Goal: Information Seeking & Learning: Learn about a topic

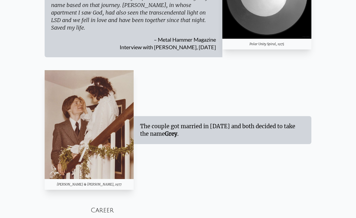
scroll to position [977, 0]
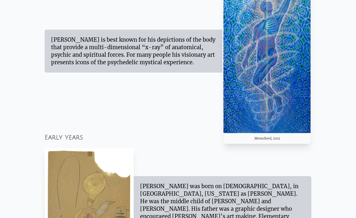
scroll to position [348, 0]
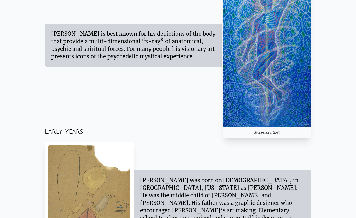
drag, startPoint x: 50, startPoint y: 32, endPoint x: 189, endPoint y: 59, distance: 140.8
click at [189, 59] on div "[PERSON_NAME] is best known for his depictions of the body that provide a multi…" at bounding box center [134, 45] width 178 height 43
drag, startPoint x: 194, startPoint y: 59, endPoint x: 45, endPoint y: 31, distance: 151.8
click at [45, 31] on div "[PERSON_NAME] is best known for his depictions of the body that provide a multi…" at bounding box center [134, 45] width 178 height 43
copy div "[PERSON_NAME] is best known for his depictions of the body that provide a multi…"
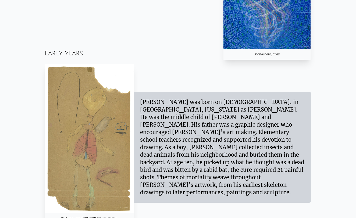
scroll to position [426, 0]
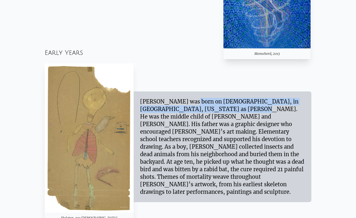
drag, startPoint x: 175, startPoint y: 116, endPoint x: 140, endPoint y: 107, distance: 35.4
click at [140, 107] on div "[PERSON_NAME] was born on [DEMOGRAPHIC_DATA], in [GEOGRAPHIC_DATA], [US_STATE] …" at bounding box center [222, 147] width 165 height 98
copy div "[PERSON_NAME] was born on [DEMOGRAPHIC_DATA], in [GEOGRAPHIC_DATA], [US_STATE] …"
click at [184, 166] on div "[PERSON_NAME] was born on [DEMOGRAPHIC_DATA], in [GEOGRAPHIC_DATA], [US_STATE] …" at bounding box center [222, 147] width 165 height 98
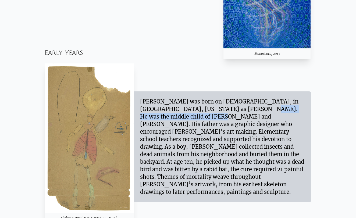
drag, startPoint x: 177, startPoint y: 117, endPoint x: 276, endPoint y: 119, distance: 99.1
click at [276, 119] on div "[PERSON_NAME] was born on [DEMOGRAPHIC_DATA], in [GEOGRAPHIC_DATA], [US_STATE] …" at bounding box center [222, 147] width 165 height 98
click at [276, 136] on div "[PERSON_NAME] was born on [DEMOGRAPHIC_DATA], in [GEOGRAPHIC_DATA], [US_STATE] …" at bounding box center [222, 147] width 165 height 98
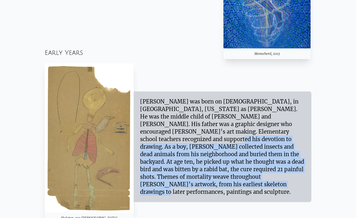
drag, startPoint x: 292, startPoint y: 183, endPoint x: 233, endPoint y: 138, distance: 75.1
click at [233, 138] on div "[PERSON_NAME] was born on [DEMOGRAPHIC_DATA], in [GEOGRAPHIC_DATA], [US_STATE] …" at bounding box center [222, 147] width 165 height 98
copy div "As a boy, [PERSON_NAME] collected insects and dead animals from his neighborhoo…"
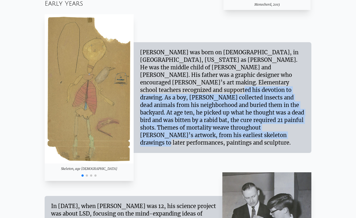
click at [158, 164] on div "Dying, 1990 Skeleton, age [DEMOGRAPHIC_DATA] Skeleton, age [DEMOGRAPHIC_DATA] S…" at bounding box center [178, 97] width 266 height 167
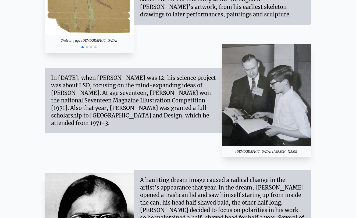
scroll to position [604, 0]
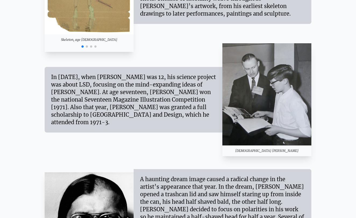
click at [87, 47] on span "Go to slide 2" at bounding box center [87, 46] width 2 height 2
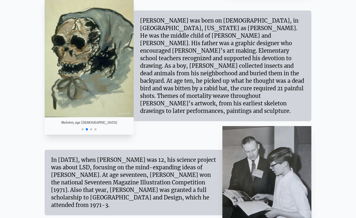
scroll to position [491, 0]
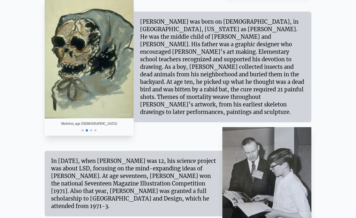
click at [92, 130] on span "Go to slide 3" at bounding box center [91, 130] width 2 height 2
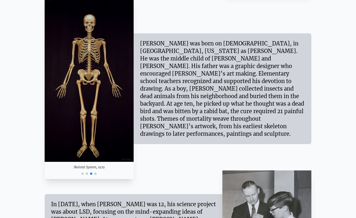
click at [96, 174] on span "Go to slide 4" at bounding box center [95, 173] width 2 height 2
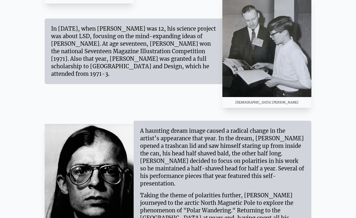
scroll to position [624, 0]
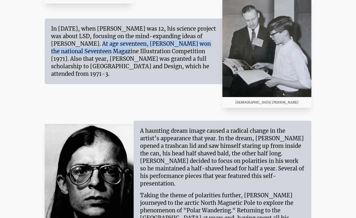
drag, startPoint x: 203, startPoint y: 40, endPoint x: 205, endPoint y: 45, distance: 5.6
click at [205, 45] on div "In [DATE], when [PERSON_NAME] was 12, his science project was about LSD, focusi…" at bounding box center [133, 51] width 165 height 53
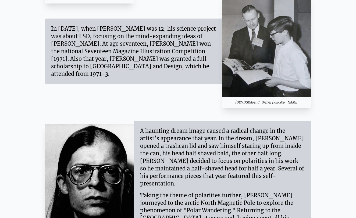
click at [196, 54] on div "In [DATE], when [PERSON_NAME] was 12, his science project was about LSD, focusi…" at bounding box center [133, 51] width 165 height 53
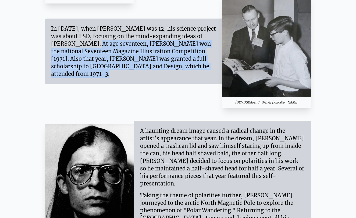
drag, startPoint x: 203, startPoint y: 39, endPoint x: 207, endPoint y: 93, distance: 54.2
click at [207, 93] on div "In [DATE], when [PERSON_NAME] was 12, his science project was about LSD, focusi…" at bounding box center [178, 51] width 266 height 113
click at [167, 74] on div "In [DATE], when [PERSON_NAME] was 12, his science project was about LSD, focusi…" at bounding box center [134, 52] width 178 height 66
drag, startPoint x: 203, startPoint y: 40, endPoint x: 159, endPoint y: 72, distance: 54.3
click at [159, 72] on div "In [DATE], when [PERSON_NAME] was 12, his science project was about LSD, focusi…" at bounding box center [133, 51] width 165 height 53
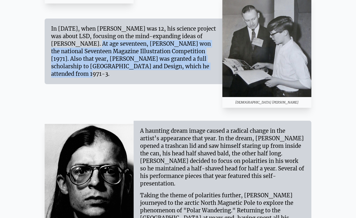
copy div "At age seventeen, [PERSON_NAME] won the national Seventeen Magazine Illustratio…"
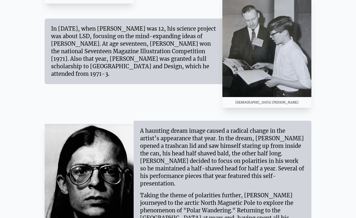
click at [126, 76] on div "In [DATE], when [PERSON_NAME] was 12, his science project was about LSD, focusi…" at bounding box center [134, 52] width 178 height 66
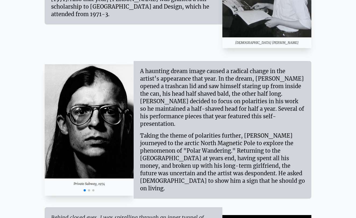
scroll to position [684, 0]
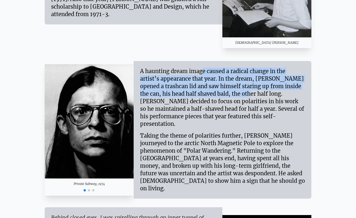
drag, startPoint x: 140, startPoint y: 73, endPoint x: 197, endPoint y: 101, distance: 63.3
click at [197, 101] on div "A haunting dream image caused a radical change in the artist’s appearance that …" at bounding box center [222, 97] width 165 height 60
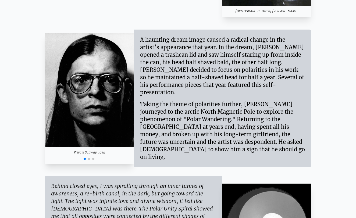
scroll to position [715, 0]
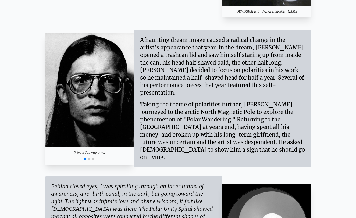
drag, startPoint x: 237, startPoint y: 89, endPoint x: 134, endPoint y: 44, distance: 112.3
click at [134, 44] on div "A haunting dream image caused a radical change in the artist’s appearance that …" at bounding box center [222, 99] width 178 height 138
copy div "A haunting dream image caused a radical change in the artist’s appearance that …"
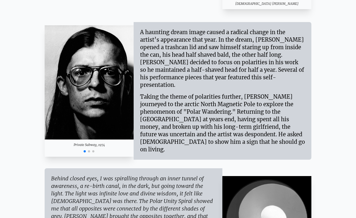
scroll to position [723, 0]
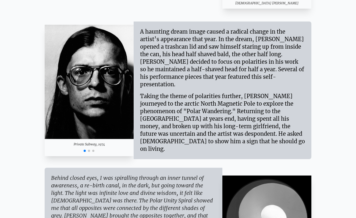
click at [227, 125] on div "Taking the theme of polarities further, [PERSON_NAME] journeyed to the arctic N…" at bounding box center [222, 120] width 165 height 64
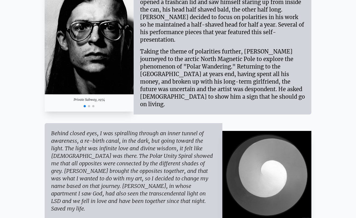
scroll to position [768, 0]
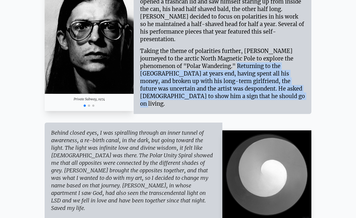
drag, startPoint x: 193, startPoint y: 62, endPoint x: 207, endPoint y: 98, distance: 38.2
click at [207, 98] on div "A haunting dream image caused a radical change in the artist’s appearance that …" at bounding box center [222, 45] width 178 height 138
copy div "Returning to the [GEOGRAPHIC_DATA] at years end, having spent all his money, an…"
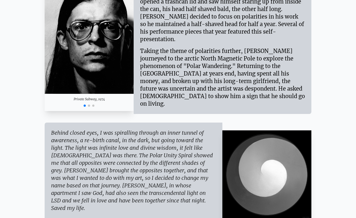
click at [134, 129] on div "Behind closed eyes, I was spiralling through an inner tunnel of awareness, a re…" at bounding box center [133, 170] width 165 height 83
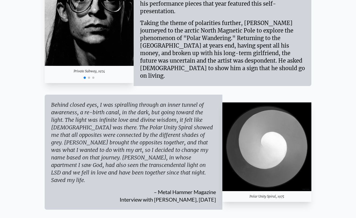
scroll to position [799, 0]
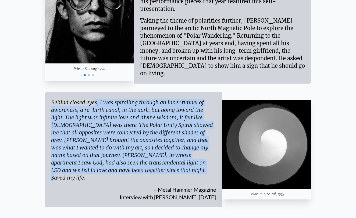
drag, startPoint x: 52, startPoint y: 96, endPoint x: 90, endPoint y: 166, distance: 80.1
click at [90, 166] on div "Behind closed eyes, I was spiralling through an inner tunnel of awareness, a re…" at bounding box center [133, 140] width 165 height 83
copy div "Behind closed eyes, I was spiralling through an inner tunnel of awareness, a re…"
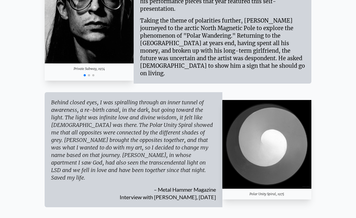
click at [143, 181] on div "– Metal Hammer Magazine Interview with [PERSON_NAME], [DATE]" at bounding box center [133, 190] width 165 height 19
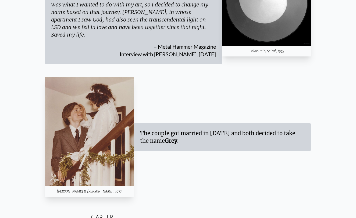
scroll to position [942, 0]
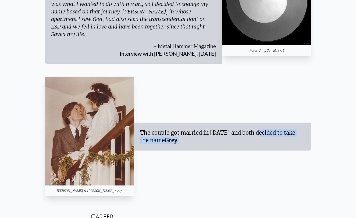
drag, startPoint x: 209, startPoint y: 118, endPoint x: 221, endPoint y: 129, distance: 15.8
click at [221, 129] on div "The couple got married in [DATE] and both decided to take the name [PERSON_NAME…" at bounding box center [222, 136] width 165 height 15
copy div "1977 and both decided to take the name [PERSON_NAME] ."
click at [155, 169] on div "[PERSON_NAME] & [PERSON_NAME], 1977 The couple got married in [DATE] and both d…" at bounding box center [178, 137] width 266 height 120
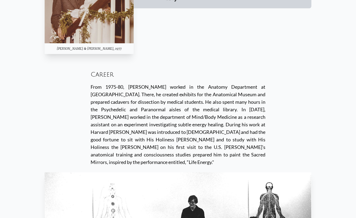
scroll to position [1092, 0]
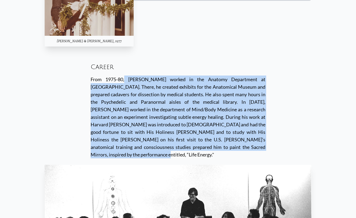
drag, startPoint x: 86, startPoint y: 64, endPoint x: 182, endPoint y: 140, distance: 122.8
click at [182, 140] on div "Career From 1975-80, [PERSON_NAME] worked in the Anatomy Department at [GEOGRAP…" at bounding box center [178, 109] width 266 height 111
click at [182, 140] on div "Career From 1975-80, [PERSON_NAME] worked in the Anatomy Department at [GEOGRAP…" at bounding box center [178, 109] width 175 height 111
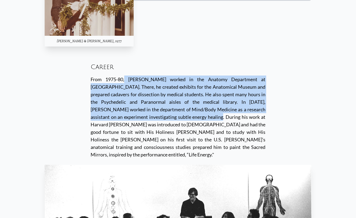
drag, startPoint x: 87, startPoint y: 63, endPoint x: 120, endPoint y: 104, distance: 52.4
click at [120, 104] on div "From 1975-80, [PERSON_NAME] worked in the Anatomy Department at [GEOGRAPHIC_DAT…" at bounding box center [178, 116] width 175 height 83
copy div "From 1975-80, [PERSON_NAME] worked in the Anatomy Department at [GEOGRAPHIC_DAT…"
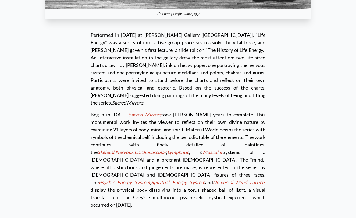
scroll to position [1404, 0]
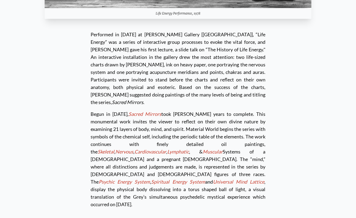
click at [300, 139] on div "Performed in [DATE] at [PERSON_NAME] Gallery [[GEOGRAPHIC_DATA]], “Life Energy”…" at bounding box center [178, 120] width 266 height 188
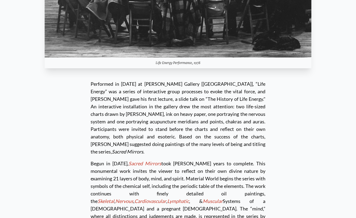
scroll to position [1355, 0]
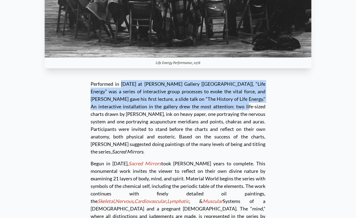
drag, startPoint x: 88, startPoint y: 64, endPoint x: 165, endPoint y: 88, distance: 80.2
click at [165, 88] on div "Performed in [DATE] at [PERSON_NAME] Gallery [[GEOGRAPHIC_DATA]], “Life Energy”…" at bounding box center [178, 117] width 175 height 75
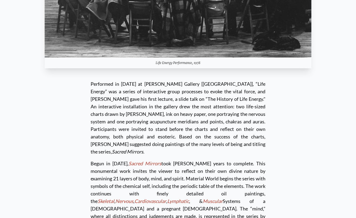
click at [192, 100] on div "Performed in [DATE] at [PERSON_NAME] Gallery [[GEOGRAPHIC_DATA]], “Life Energy”…" at bounding box center [178, 117] width 175 height 75
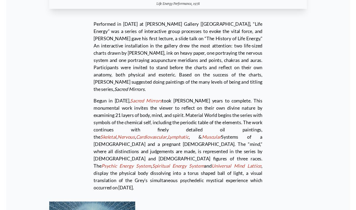
scroll to position [1414, 0]
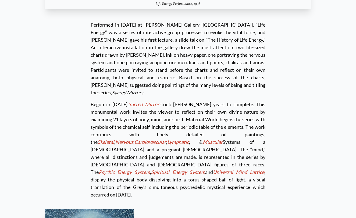
drag, startPoint x: 88, startPoint y: 75, endPoint x: 272, endPoint y: 147, distance: 197.9
click at [272, 147] on div "Performed in [DATE] at [PERSON_NAME] Gallery [[GEOGRAPHIC_DATA]], “Life Energy”…" at bounding box center [178, 111] width 266 height 188
copy div "Lorem ip 1100, Dolors Ametcon adip Elit sed doeiu te incididu. Utla etdolorema …"
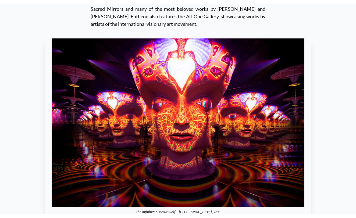
scroll to position [5076, 0]
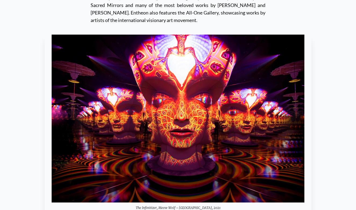
drag, startPoint x: 86, startPoint y: 80, endPoint x: 179, endPoint y: 97, distance: 94.6
